Goal: Task Accomplishment & Management: Complete application form

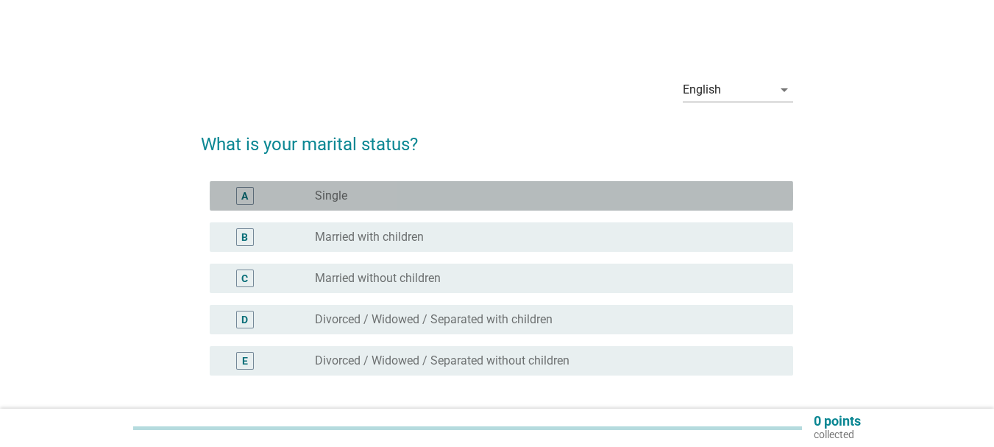
click at [480, 193] on div "radio_button_unchecked Single" at bounding box center [542, 195] width 455 height 15
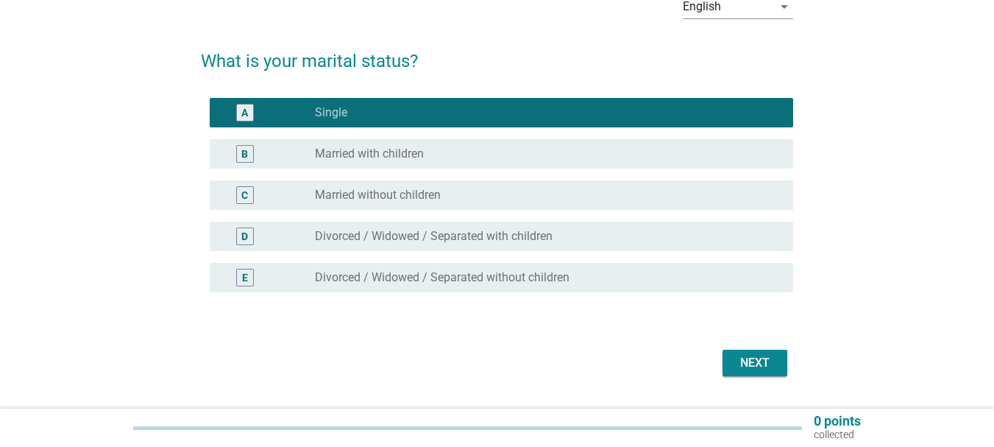
scroll to position [121, 0]
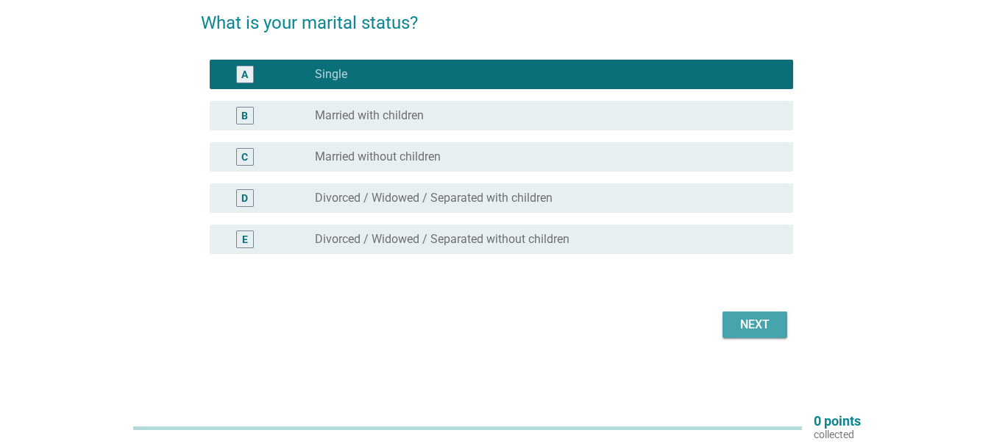
click at [756, 314] on button "Next" at bounding box center [755, 324] width 65 height 26
